Goal: Information Seeking & Learning: Learn about a topic

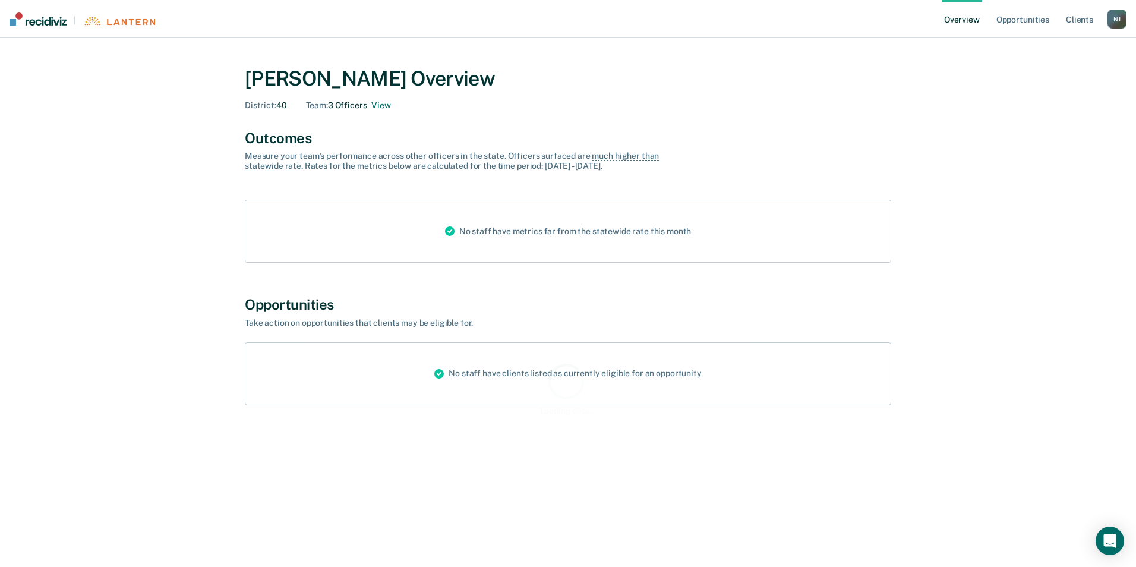
click at [400, 421] on div "[PERSON_NAME] Overview District : 40 Team : 3 Officers View Outcomes Measure yo…" at bounding box center [568, 245] width 713 height 386
click at [444, 374] on icon at bounding box center [439, 374] width 10 height 10
click at [278, 107] on div "District : 40" at bounding box center [266, 105] width 42 height 10
click at [357, 107] on div "Team : 3 Officers View" at bounding box center [348, 105] width 85 height 10
click at [385, 109] on button "View" at bounding box center [380, 105] width 19 height 10
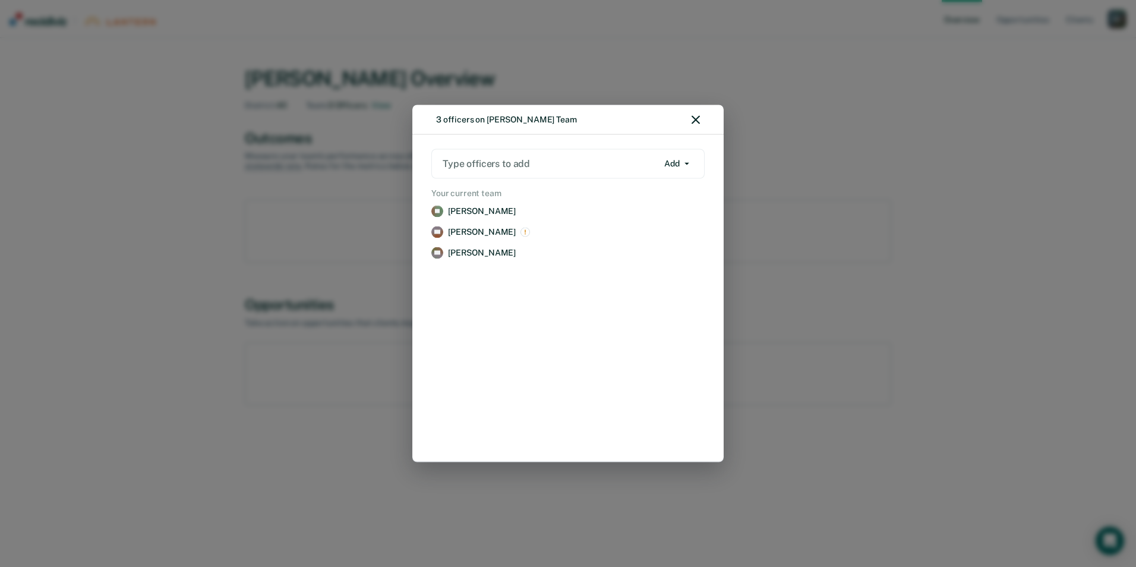
click at [699, 114] on div "3 officers on [PERSON_NAME] Team" at bounding box center [567, 120] width 311 height 30
click at [696, 119] on icon "button" at bounding box center [696, 120] width 8 height 8
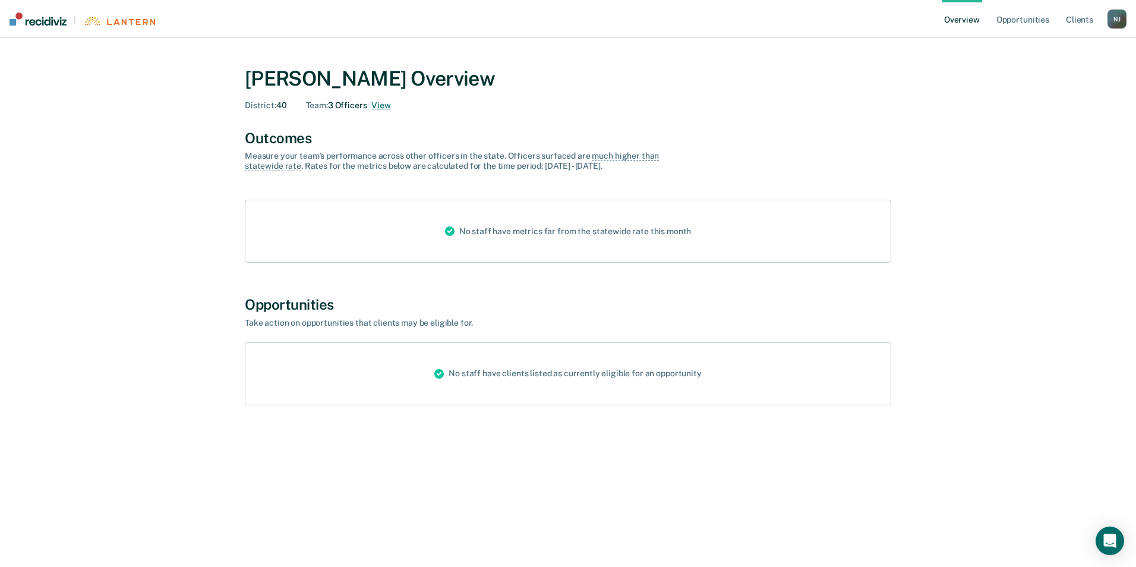
click at [385, 103] on button "View" at bounding box center [380, 105] width 19 height 10
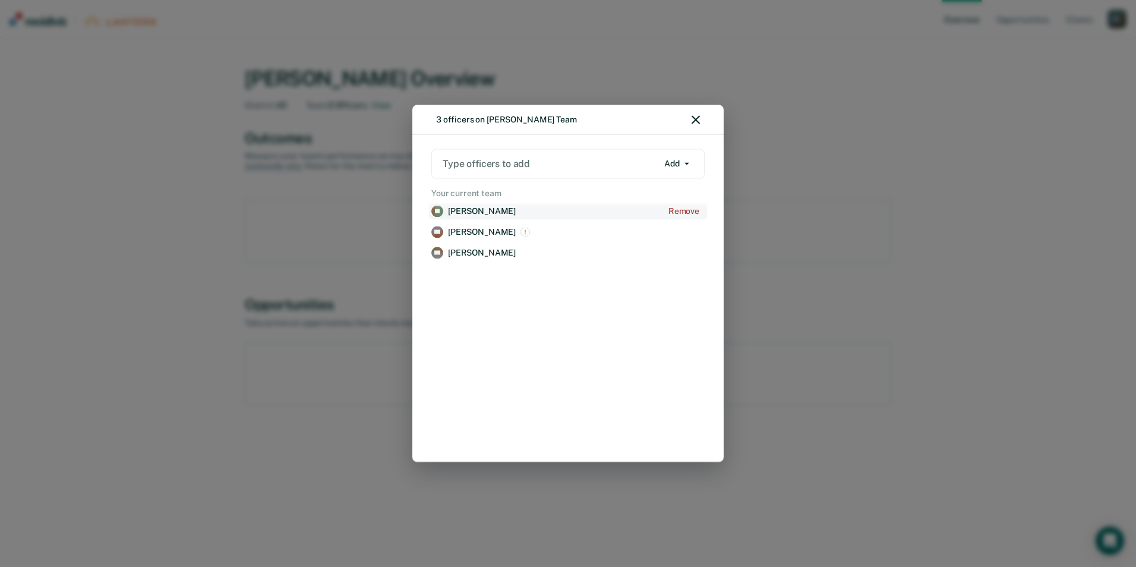
click at [459, 213] on p "[PERSON_NAME]" at bounding box center [482, 211] width 68 height 10
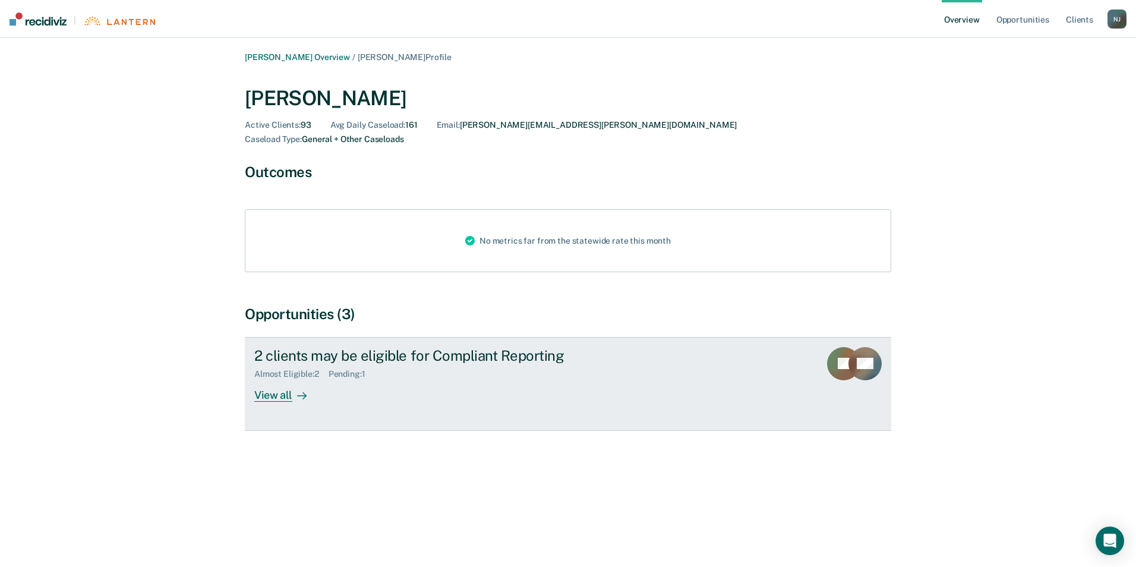
click at [282, 379] on div "View all" at bounding box center [287, 390] width 67 height 23
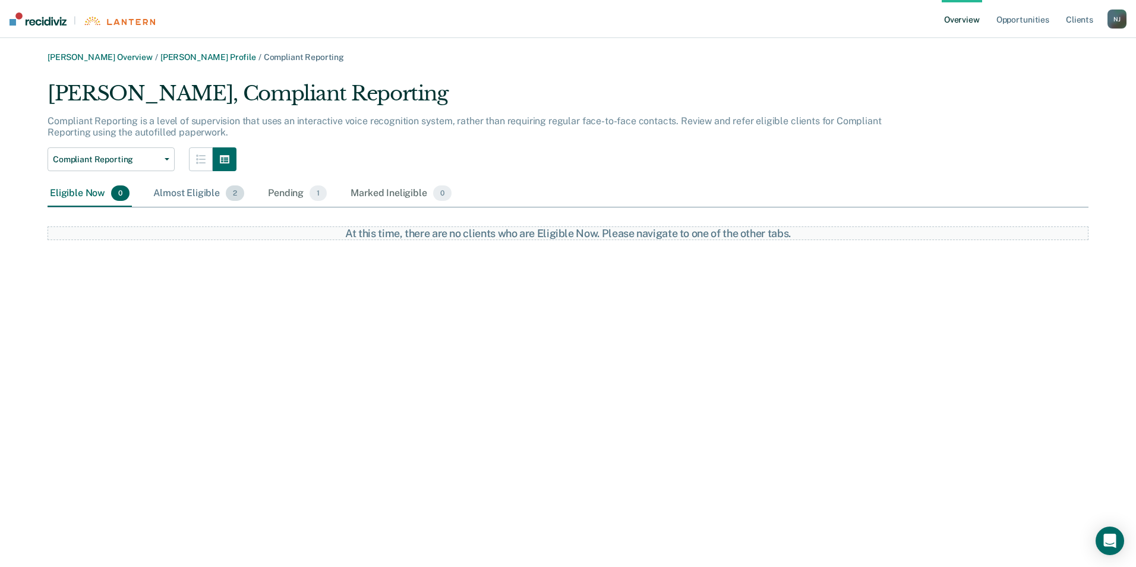
click at [215, 191] on div "Almost Eligible 2" at bounding box center [199, 194] width 96 height 26
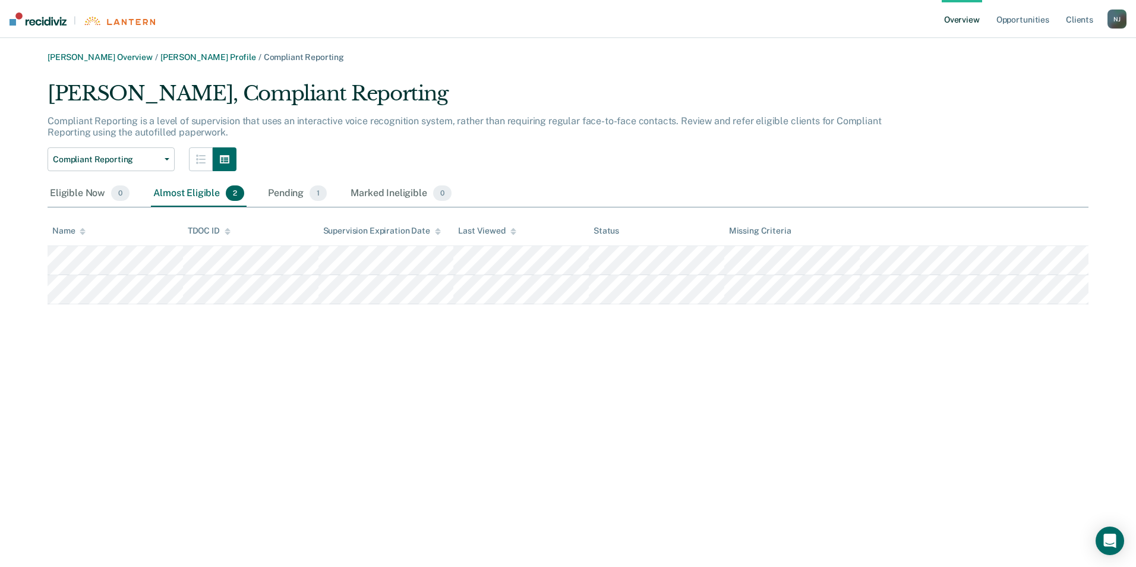
drag, startPoint x: 42, startPoint y: 253, endPoint x: 821, endPoint y: 366, distance: 787.3
click at [821, 366] on div "[PERSON_NAME] Overview / [PERSON_NAME] Profile / Compliant Reporting [PERSON_NA…" at bounding box center [568, 290] width 1108 height 477
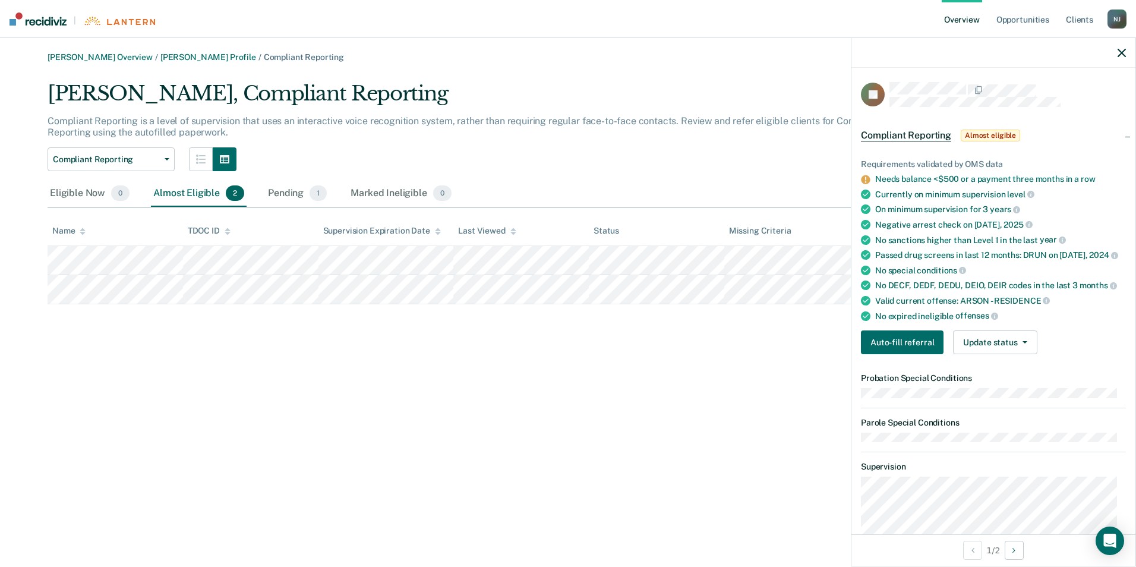
click at [867, 181] on icon at bounding box center [865, 179] width 9 height 9
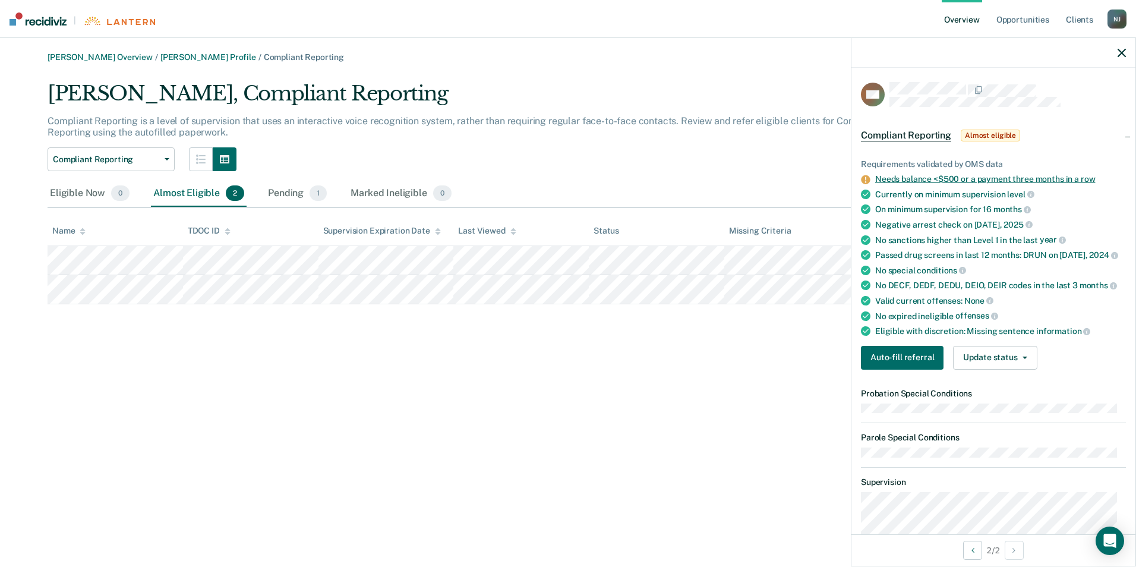
click at [899, 177] on link "Needs balance <$500 or a payment three months in a row" at bounding box center [985, 179] width 220 height 10
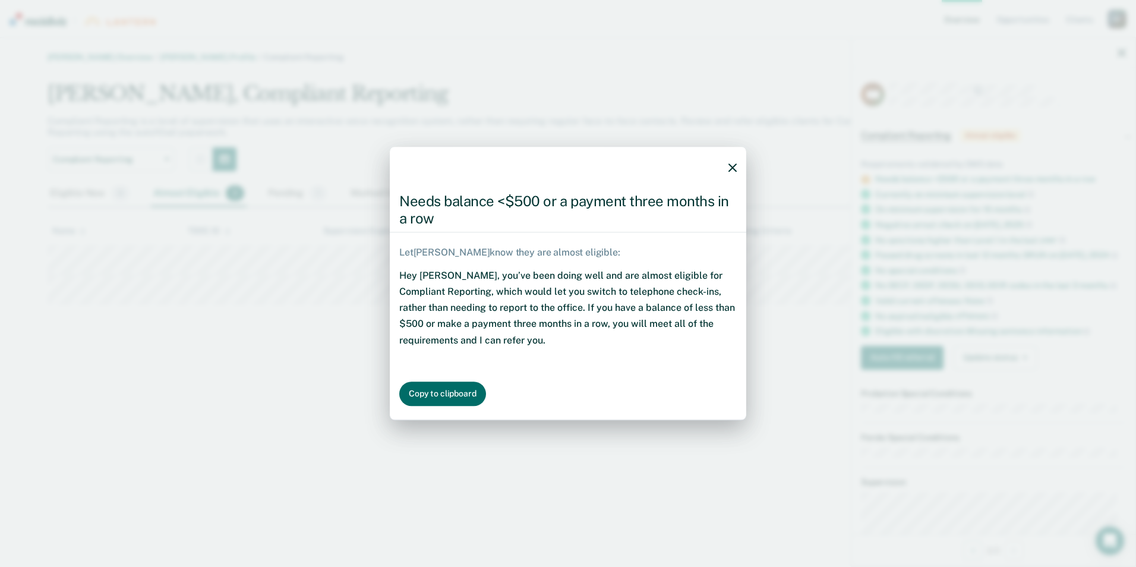
click at [734, 162] on button "button" at bounding box center [733, 167] width 8 height 10
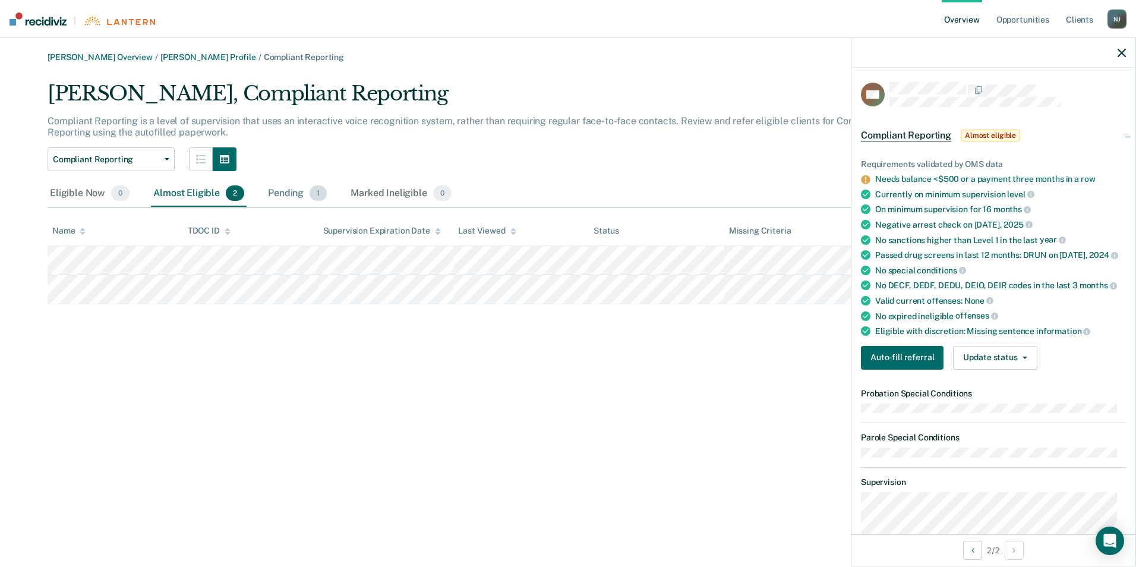
click at [293, 190] on div "Pending 1" at bounding box center [298, 194] width 64 height 26
click at [81, 191] on div "Eligible Now 0" at bounding box center [90, 194] width 84 height 26
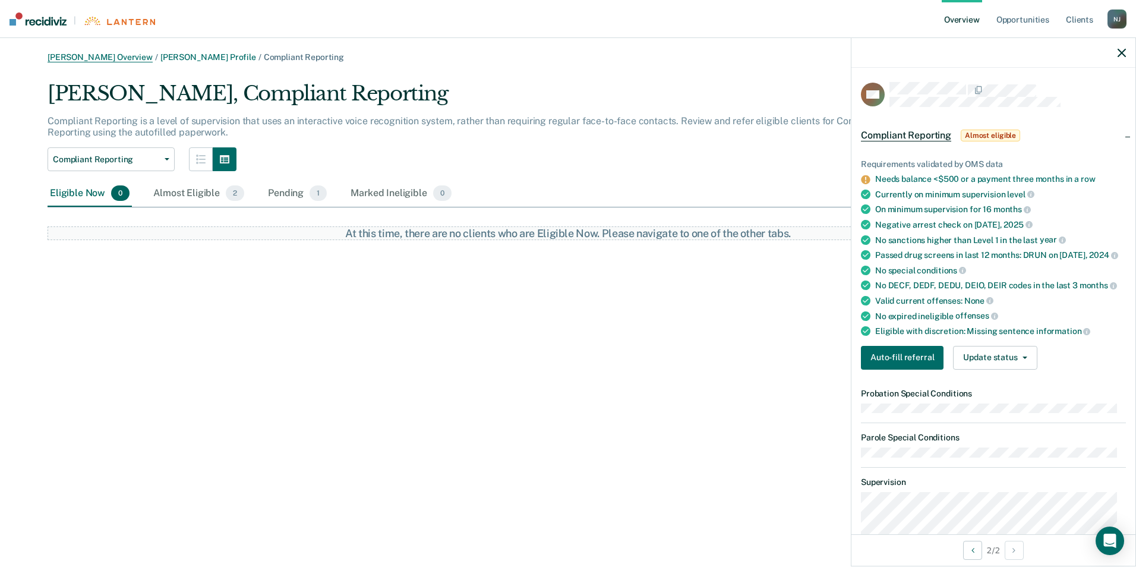
click at [116, 59] on link "[PERSON_NAME] Overview" at bounding box center [100, 57] width 105 height 10
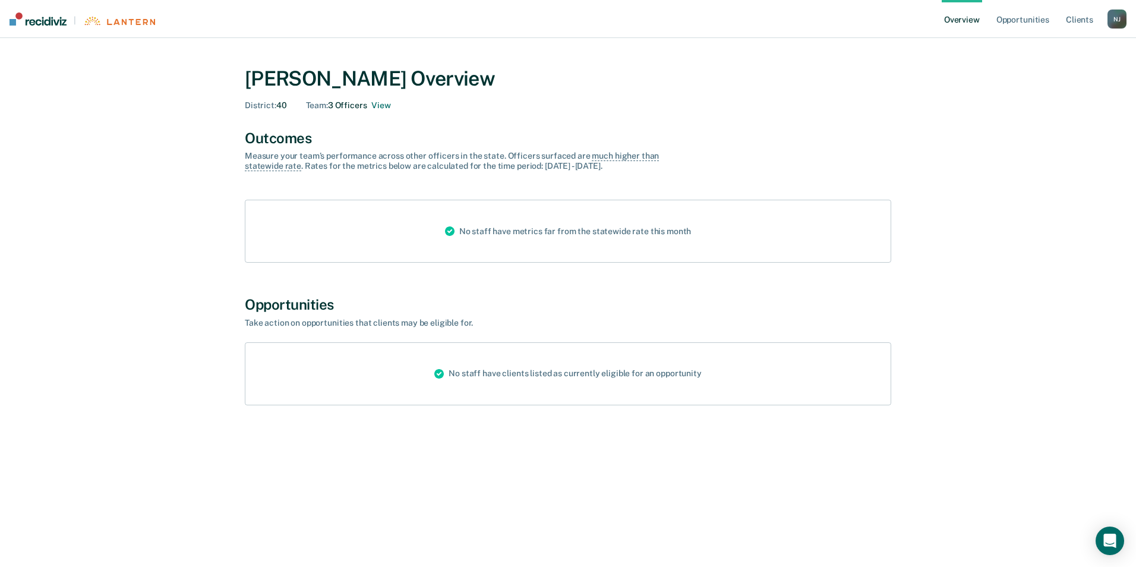
click at [354, 111] on div "[PERSON_NAME] Overview District : 40 Team : 3 Officers View" at bounding box center [568, 86] width 647 height 68
click at [338, 103] on div "Team : 3 Officers View" at bounding box center [348, 105] width 85 height 10
click at [317, 106] on span "Team :" at bounding box center [317, 105] width 22 height 10
click at [359, 101] on div "[PERSON_NAME] Overview District : 40 Team : 3 Officers View" at bounding box center [568, 89] width 647 height 44
drag, startPoint x: 359, startPoint y: 101, endPoint x: 387, endPoint y: 110, distance: 29.9
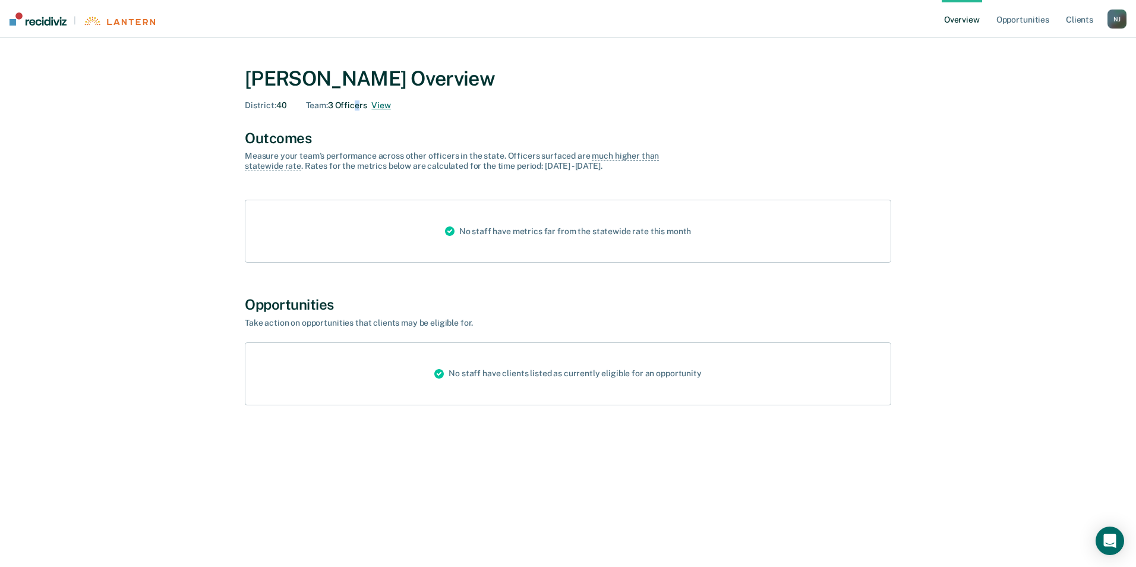
click at [387, 110] on button "View" at bounding box center [380, 105] width 19 height 10
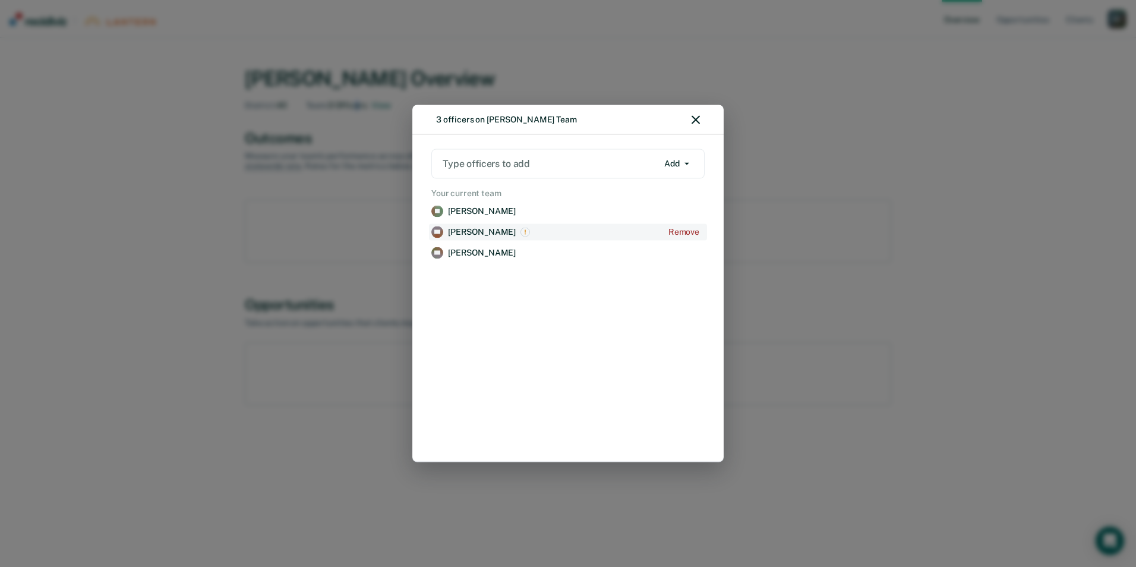
click at [485, 234] on p "[PERSON_NAME]" at bounding box center [482, 232] width 68 height 10
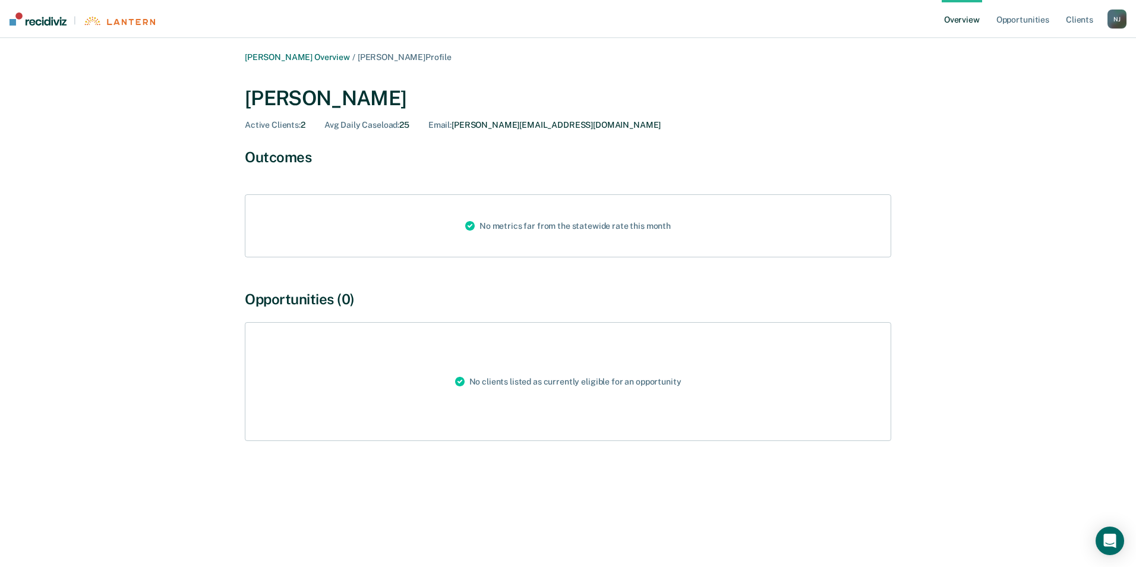
click at [303, 124] on div "Active Clients : 2" at bounding box center [275, 125] width 61 height 10
click at [408, 124] on div "Avg Daily Caseload : 25" at bounding box center [366, 125] width 85 height 10
click at [609, 227] on div "No metrics far from the statewide rate this month" at bounding box center [568, 226] width 225 height 62
click at [506, 386] on div "No clients listed as currently eligible for an opportunity" at bounding box center [568, 382] width 245 height 118
click at [300, 121] on span "Active Clients :" at bounding box center [273, 125] width 56 height 10
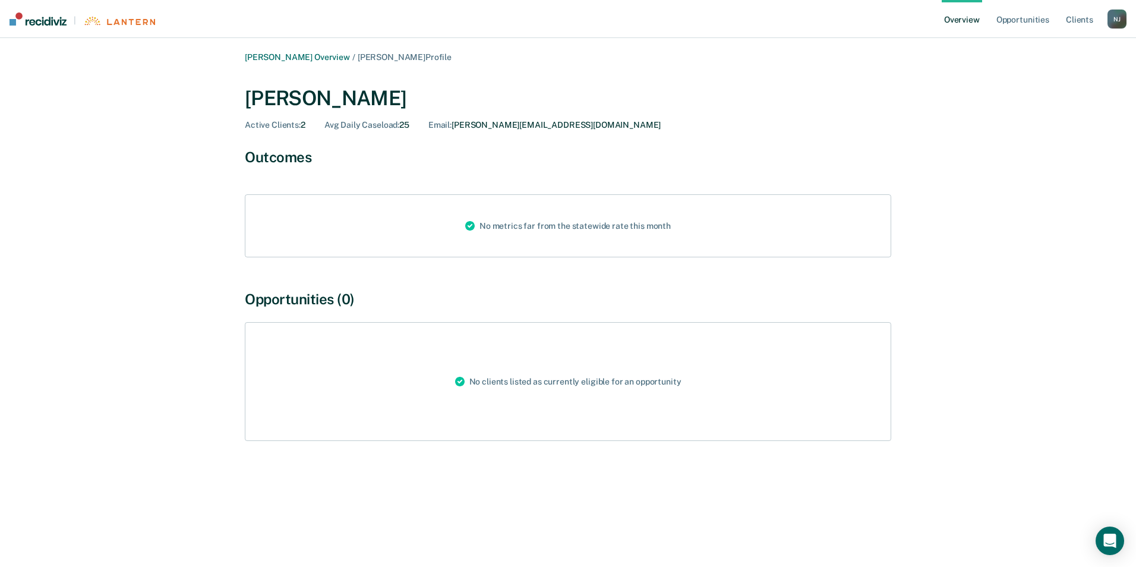
drag, startPoint x: 368, startPoint y: 126, endPoint x: 386, endPoint y: 125, distance: 17.9
click at [386, 125] on span "Avg Daily Caseload :" at bounding box center [361, 125] width 75 height 10
drag, startPoint x: 386, startPoint y: 125, endPoint x: 402, endPoint y: 125, distance: 16.0
click at [402, 125] on div "Avg Daily Caseload : 25" at bounding box center [366, 125] width 85 height 10
click at [503, 125] on div "Email : [PERSON_NAME][EMAIL_ADDRESS][DOMAIN_NAME]" at bounding box center [544, 125] width 232 height 10
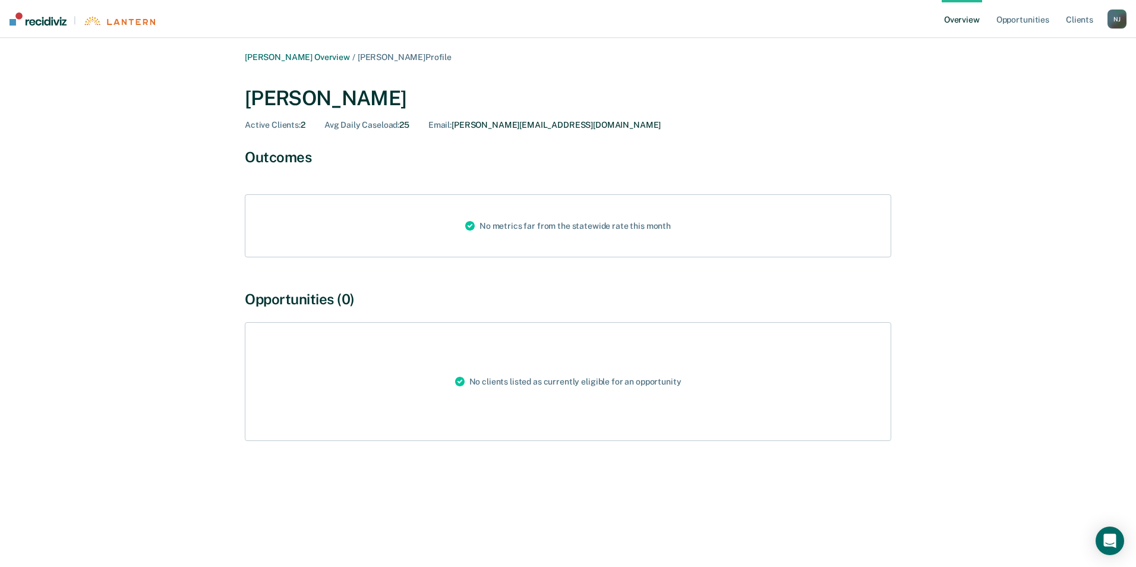
click at [301, 124] on div "Active Clients : 2" at bounding box center [275, 125] width 61 height 10
click at [304, 58] on link "[PERSON_NAME] Overview" at bounding box center [297, 57] width 105 height 10
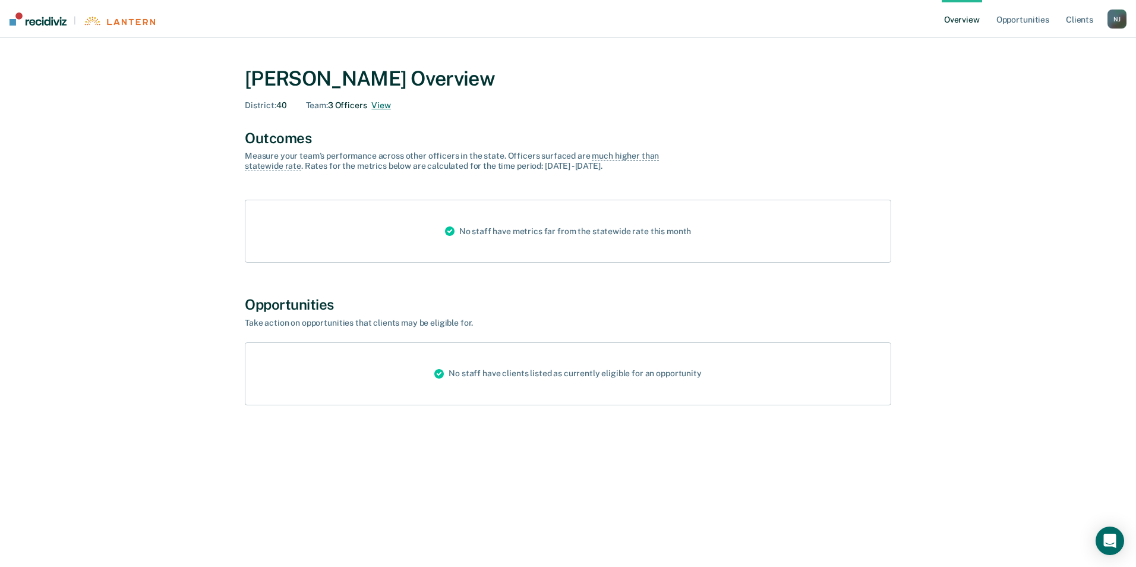
click at [383, 100] on button "View" at bounding box center [380, 105] width 19 height 10
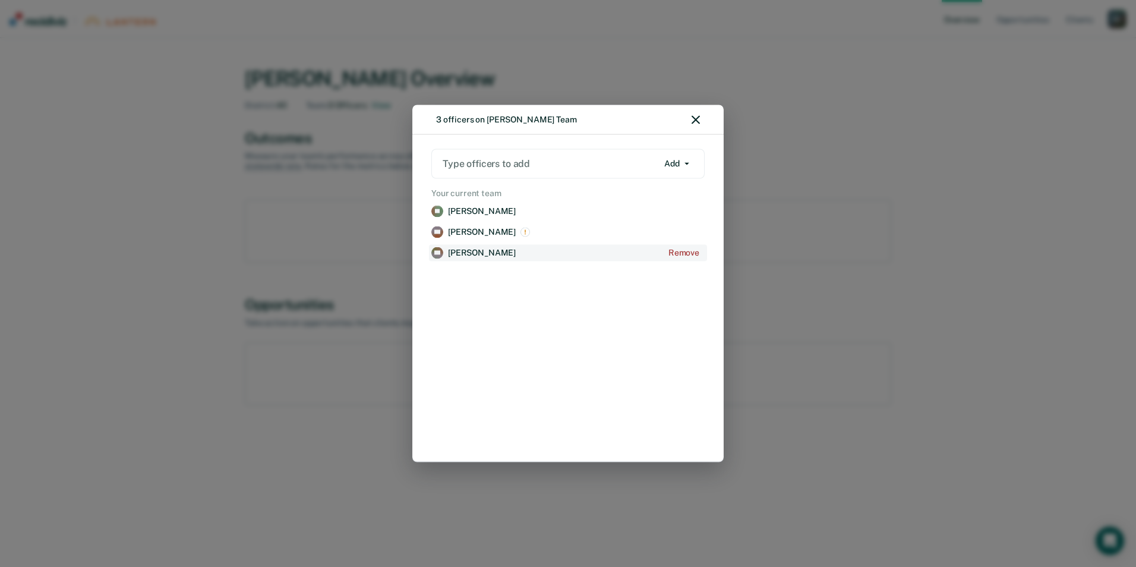
click at [478, 257] on p "[PERSON_NAME]" at bounding box center [482, 253] width 68 height 10
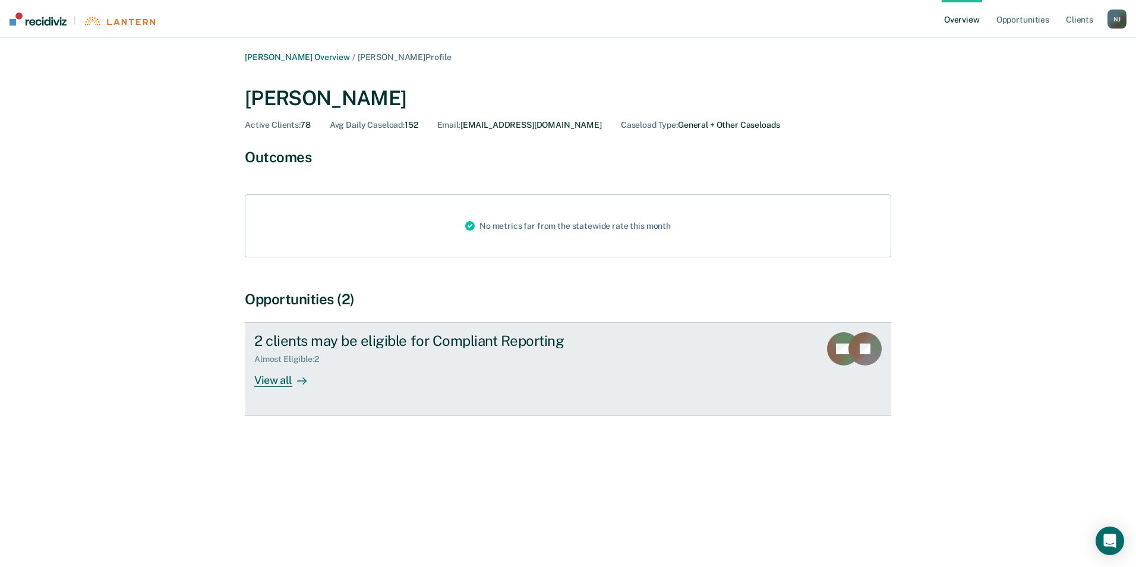
click at [287, 385] on div "View all" at bounding box center [287, 375] width 67 height 23
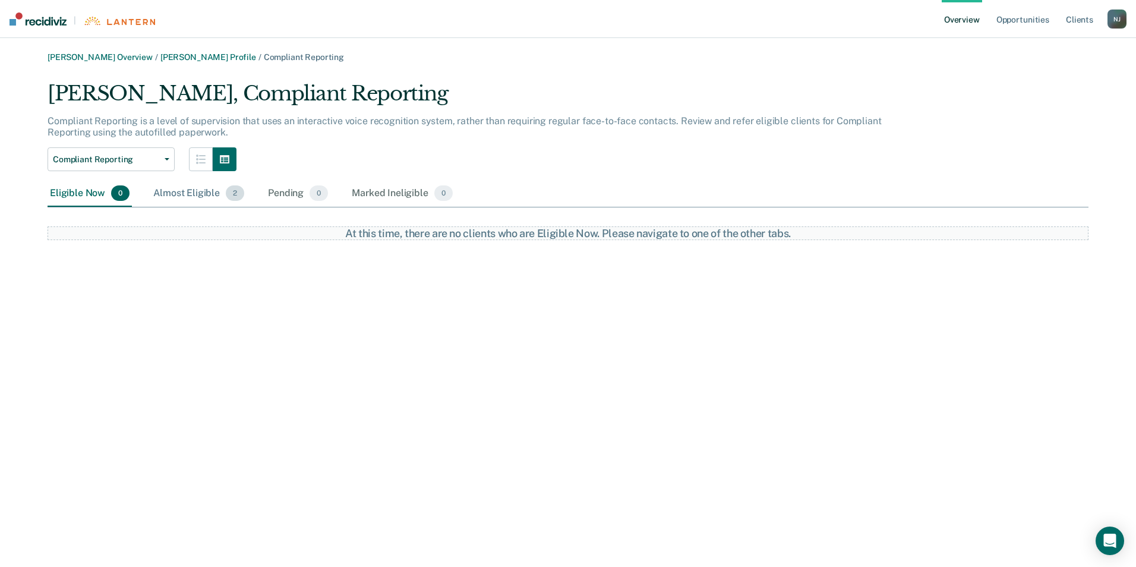
click at [198, 189] on div "Almost Eligible 2" at bounding box center [199, 194] width 96 height 26
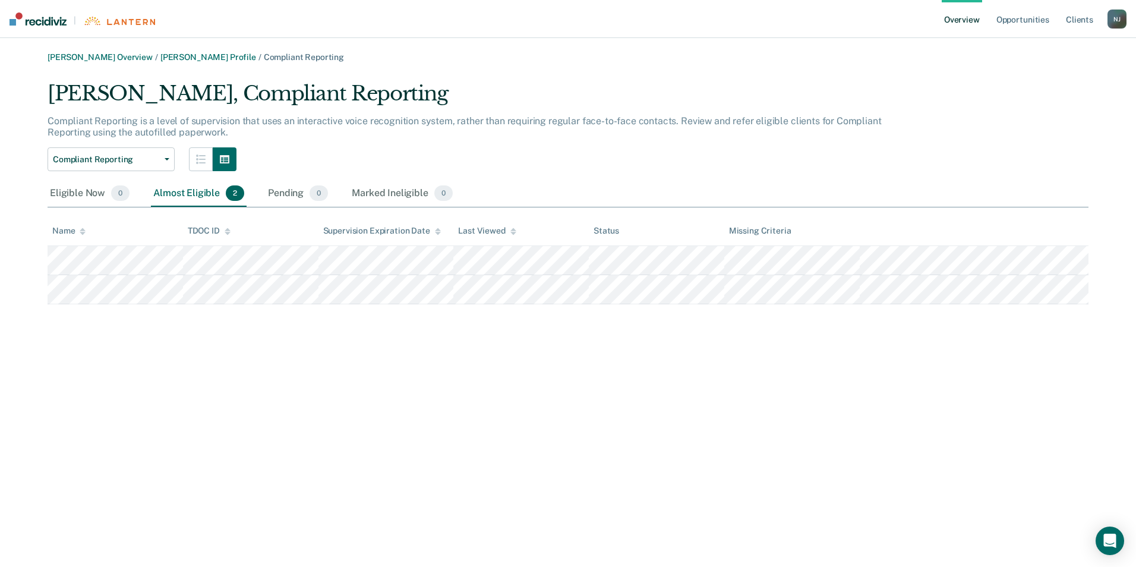
drag, startPoint x: 43, startPoint y: 257, endPoint x: 811, endPoint y: 364, distance: 775.3
click at [811, 364] on div "[PERSON_NAME] Overview / [PERSON_NAME] Profile / Compliant Reporting [PERSON_NA…" at bounding box center [568, 290] width 1108 height 477
